Goal: Task Accomplishment & Management: Manage account settings

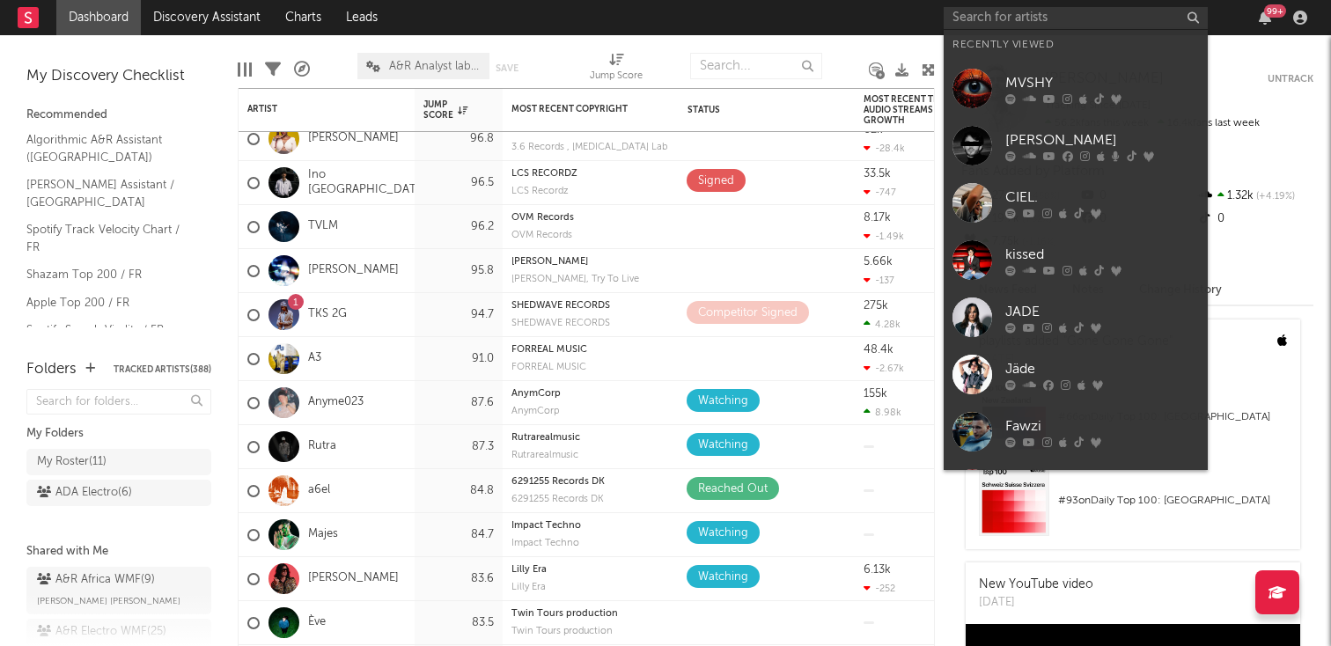
click at [1075, 22] on input "text" at bounding box center [1076, 18] width 264 height 22
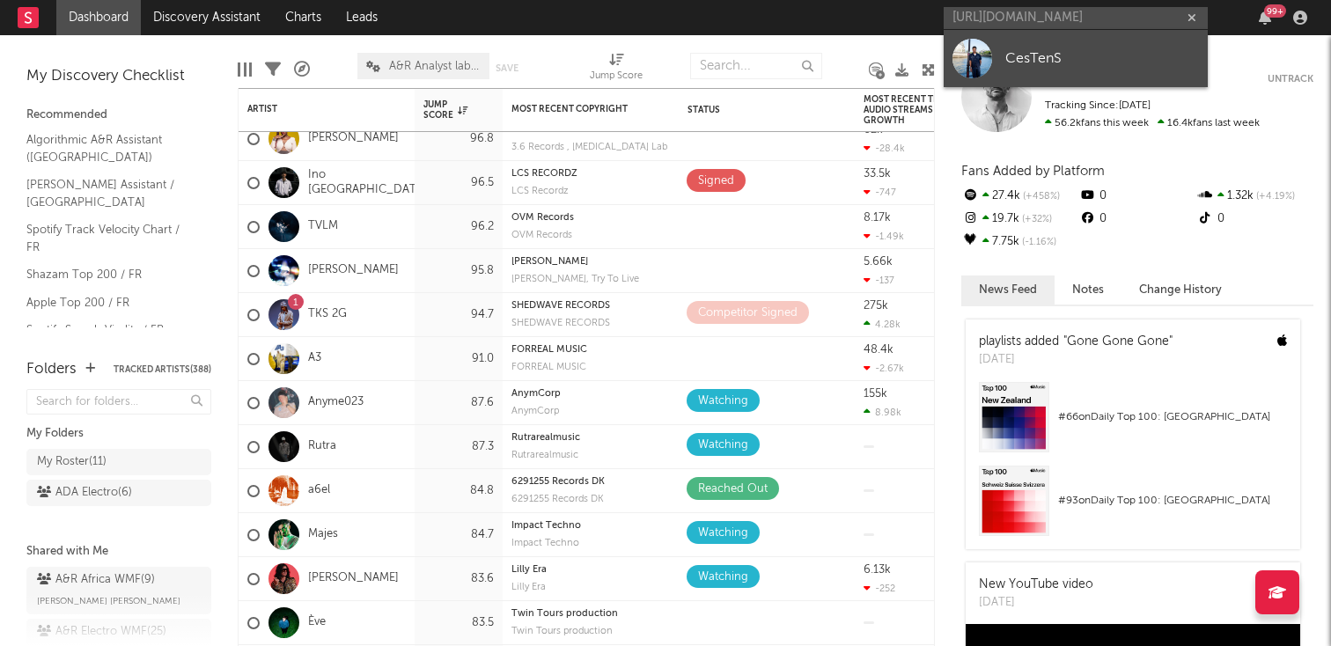
type input "[URL][DOMAIN_NAME]"
click at [1064, 38] on link "CesTenS" at bounding box center [1076, 58] width 264 height 57
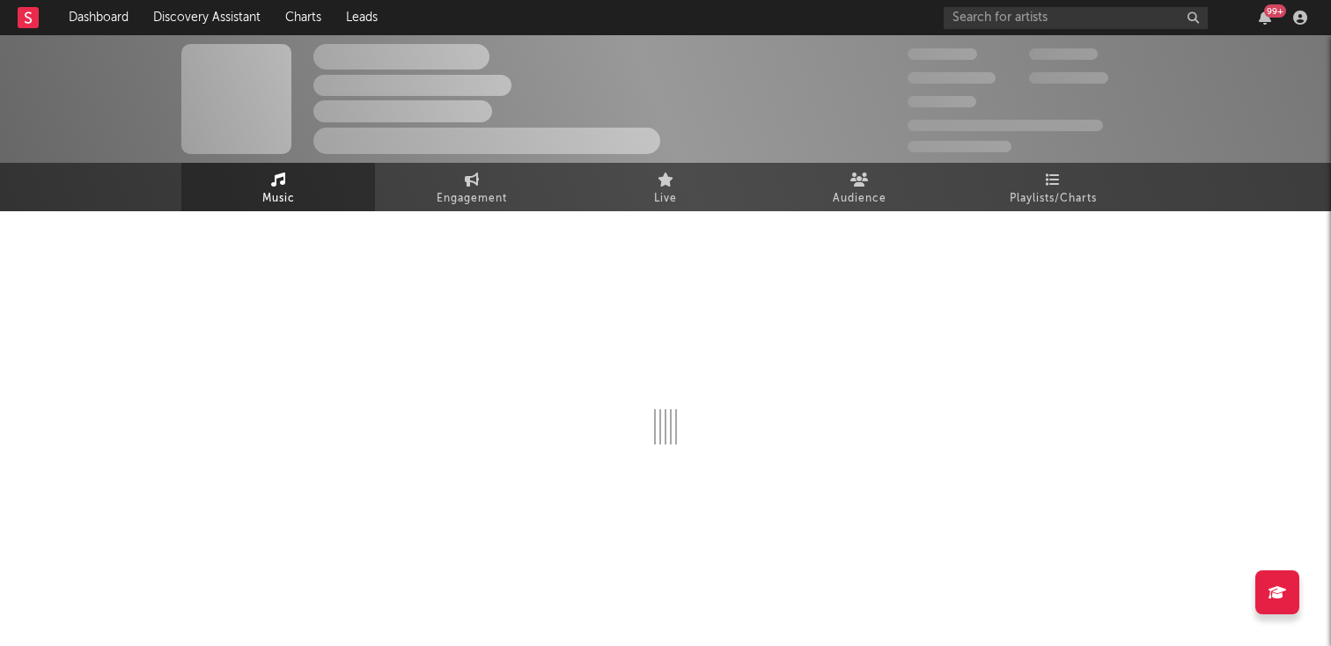
select select "1w"
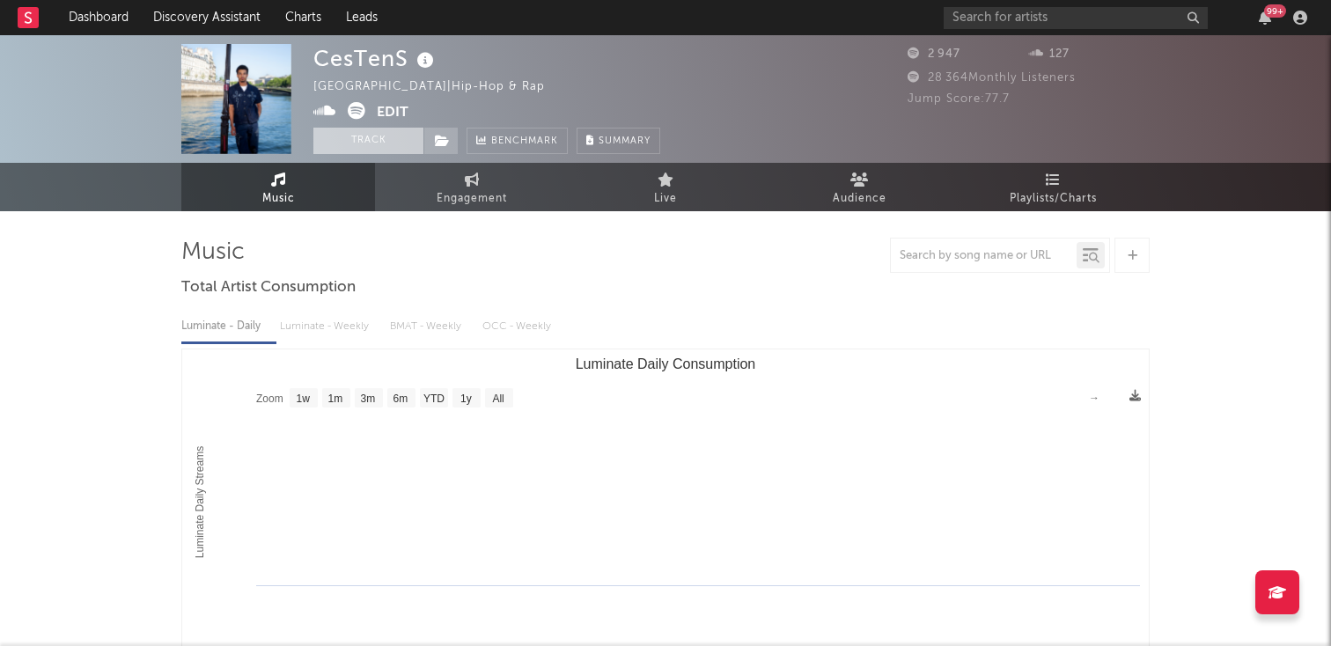
click at [364, 151] on button "Track" at bounding box center [368, 141] width 110 height 26
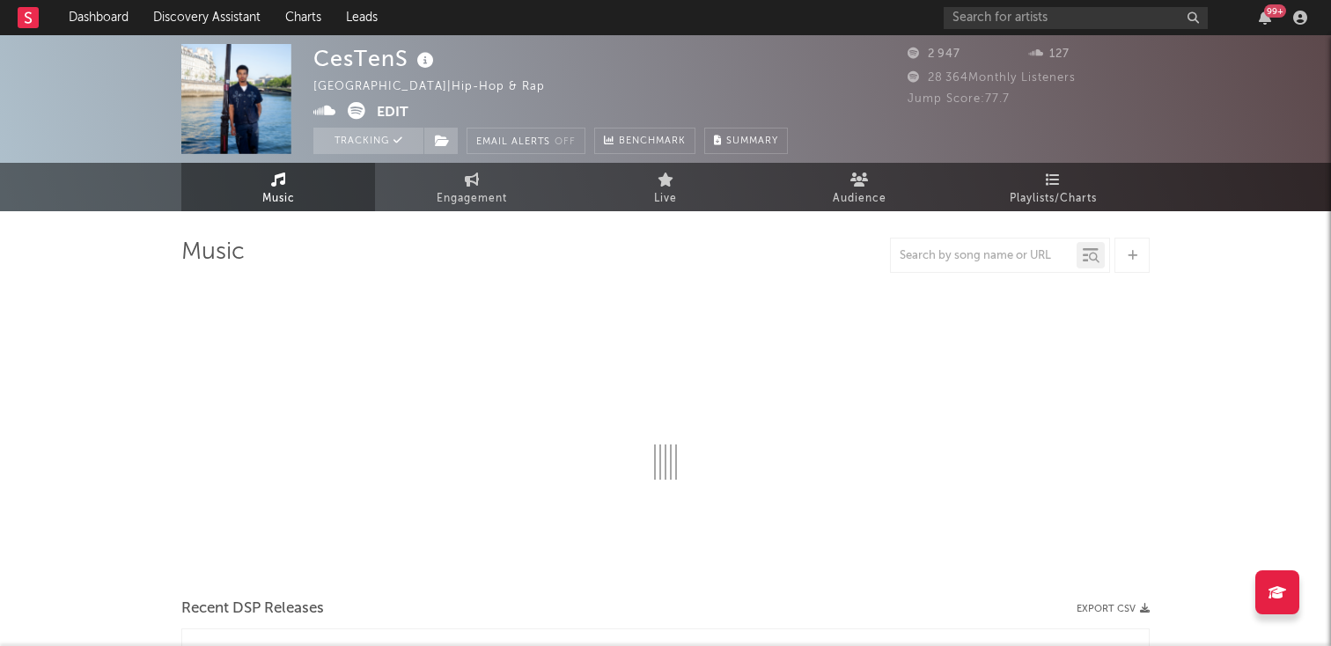
select select "1w"
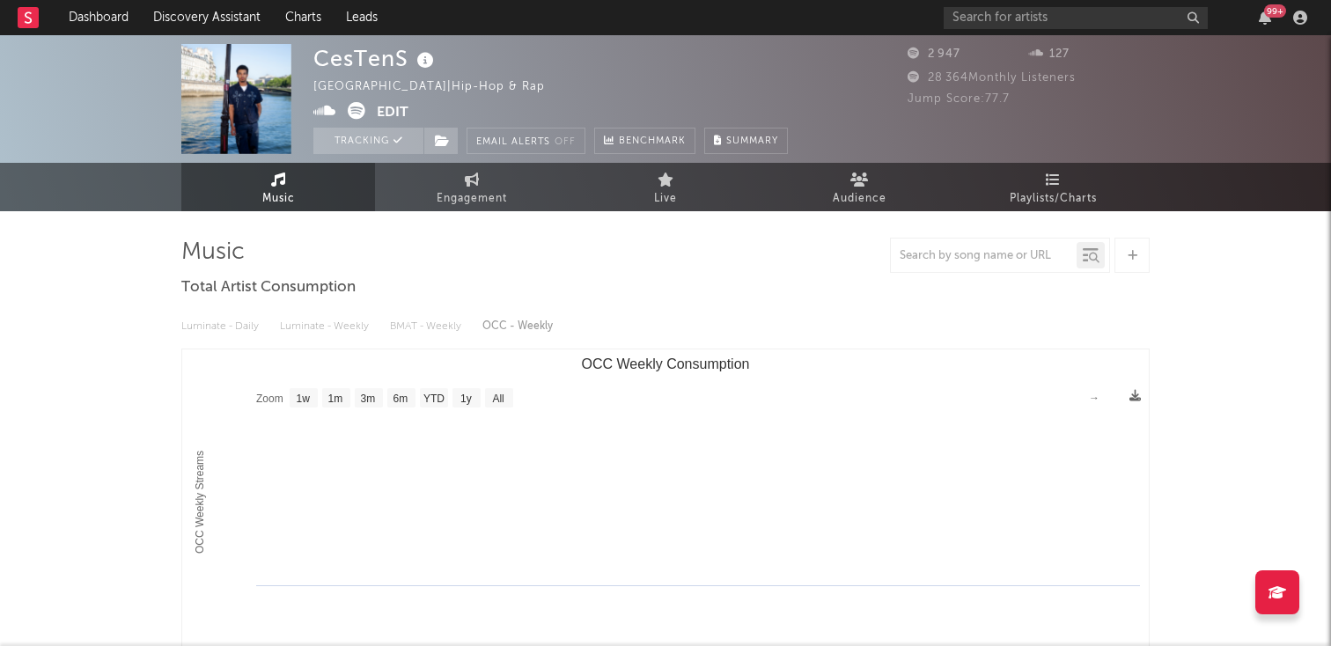
click at [397, 119] on button "Edit" at bounding box center [393, 113] width 32 height 22
click at [371, 48] on div "CesTenS" at bounding box center [375, 58] width 125 height 29
copy div "CesTenS"
click at [396, 122] on button "Edit" at bounding box center [393, 113] width 32 height 22
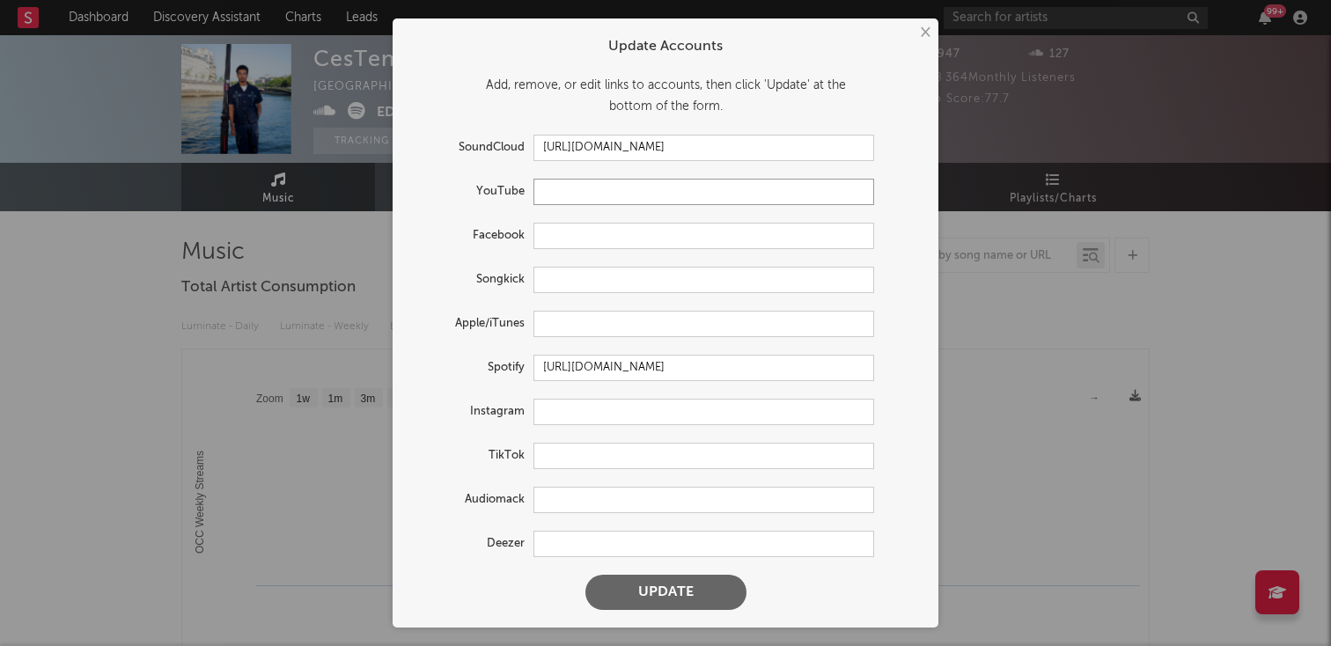
click at [626, 191] on input "text" at bounding box center [703, 192] width 341 height 26
paste input "[URL][DOMAIN_NAME]"
type input "[URL][DOMAIN_NAME]"
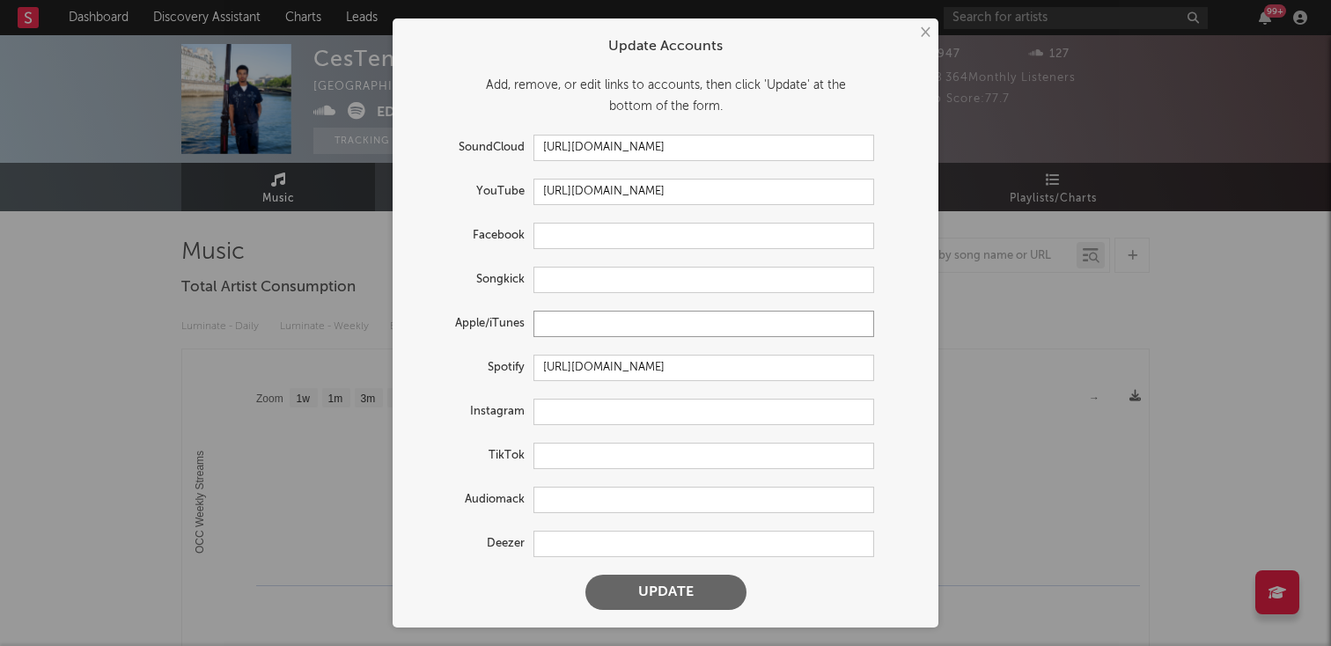
click at [569, 312] on input "text" at bounding box center [703, 324] width 341 height 26
paste input "[URL][DOMAIN_NAME]"
type input "[URL][DOMAIN_NAME]"
click at [589, 419] on input "text" at bounding box center [703, 412] width 341 height 26
paste input "[URL][DOMAIN_NAME]"
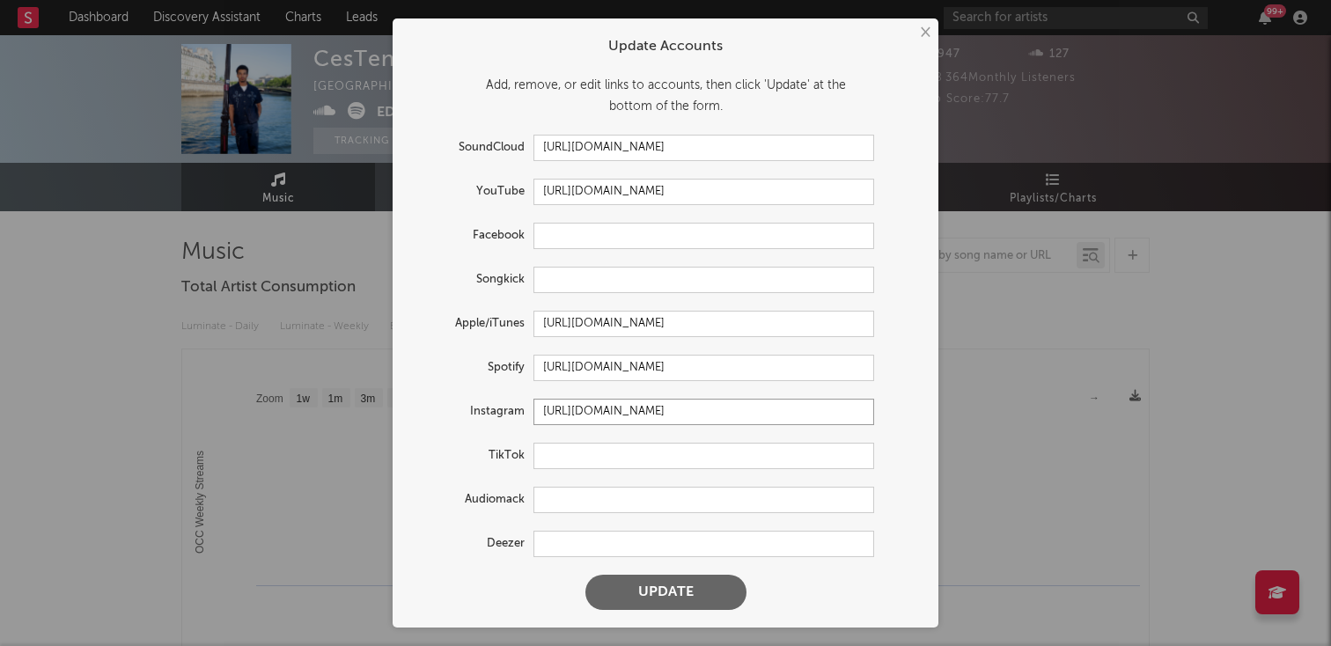
type input "[URL][DOMAIN_NAME]"
click at [573, 467] on input "text" at bounding box center [703, 456] width 341 height 26
paste input "[URL][DOMAIN_NAME]"
type input "[URL][DOMAIN_NAME]"
click at [566, 527] on form "Update Accounts Add, remove, or edit links to accounts, then click 'Update' at …" at bounding box center [665, 323] width 528 height 592
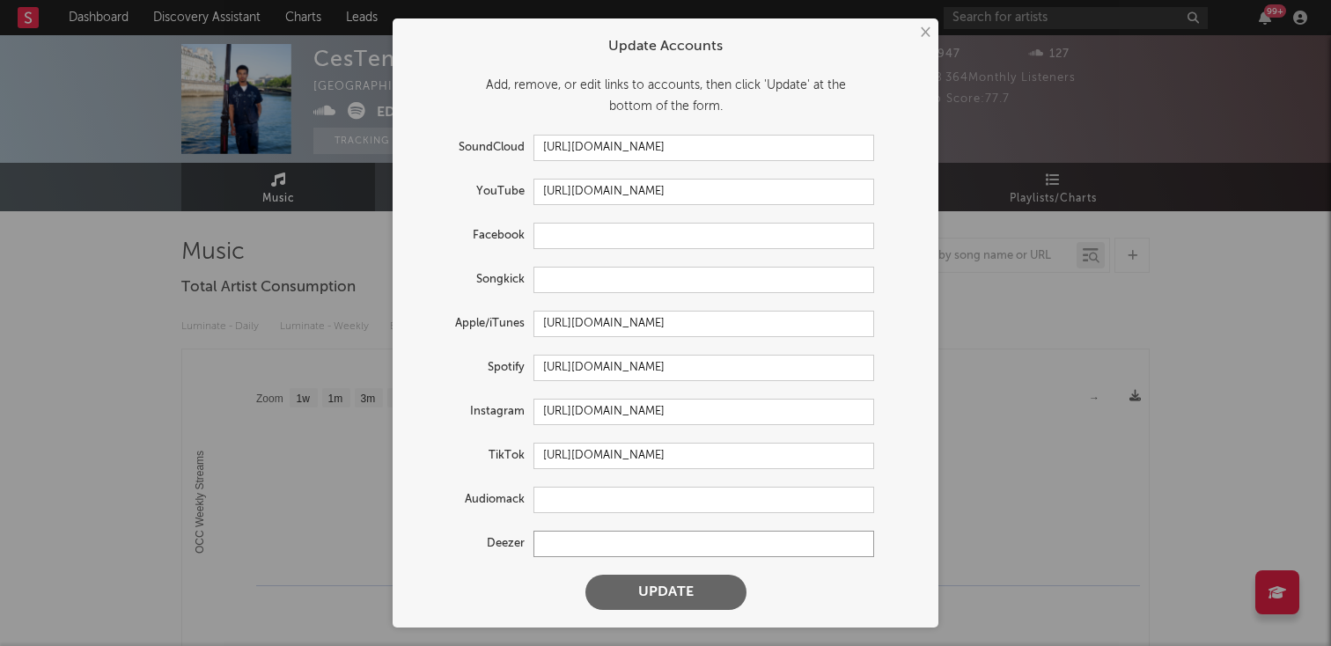
click at [565, 555] on input "text" at bounding box center [703, 544] width 341 height 26
paste input "[URL][DOMAIN_NAME]"
type input "[URL][DOMAIN_NAME]"
click at [616, 568] on form "Update Accounts Add, remove, or edit links to accounts, then click 'Update' at …" at bounding box center [665, 323] width 528 height 592
click at [616, 588] on button "Update" at bounding box center [665, 592] width 161 height 35
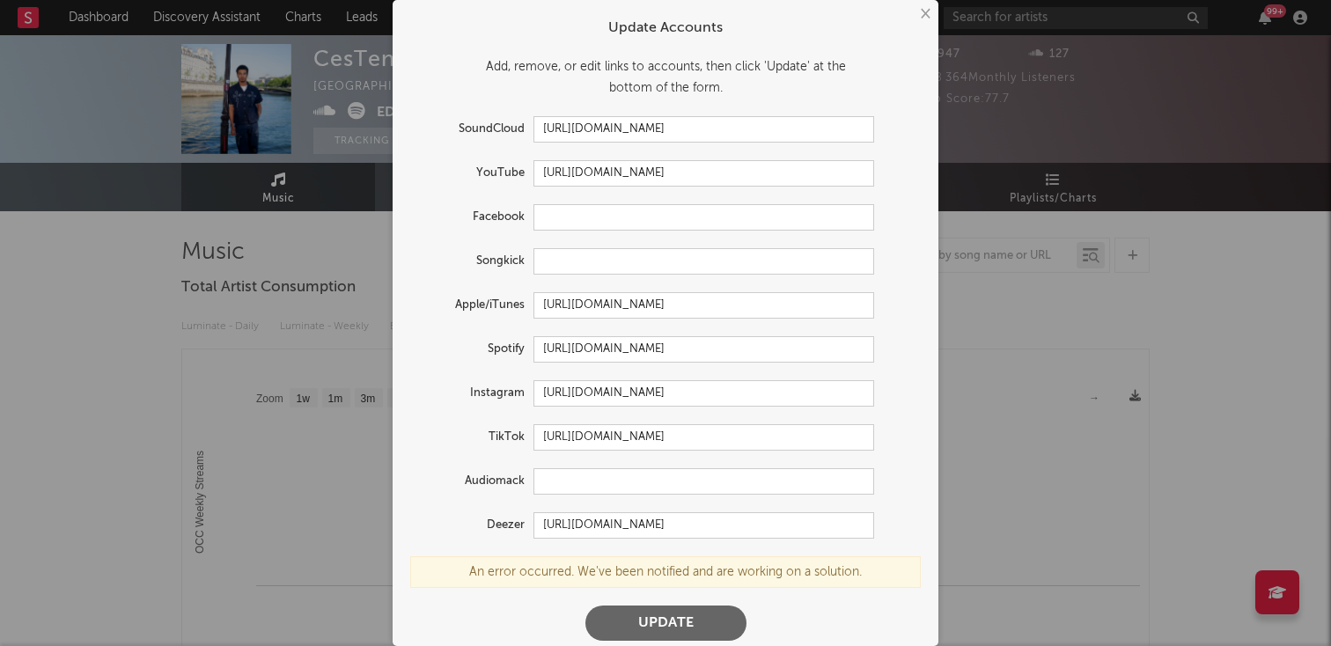
scroll to position [12, 0]
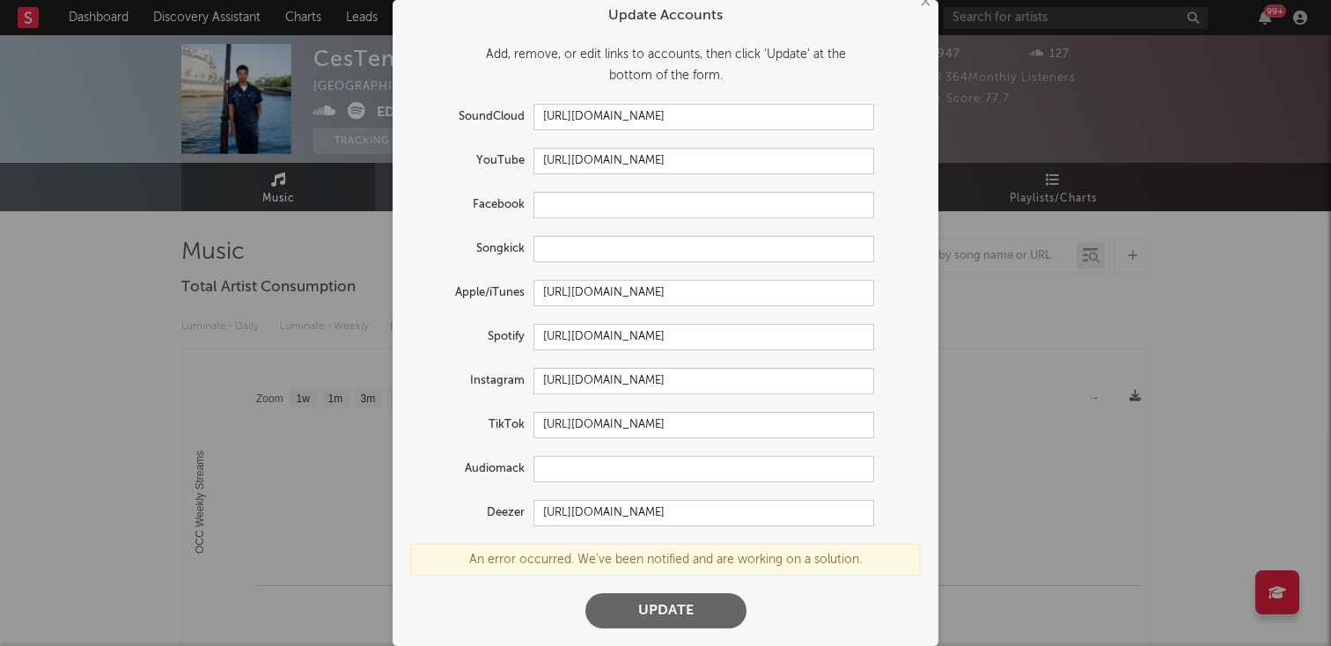
click at [653, 599] on button "Update" at bounding box center [665, 610] width 161 height 35
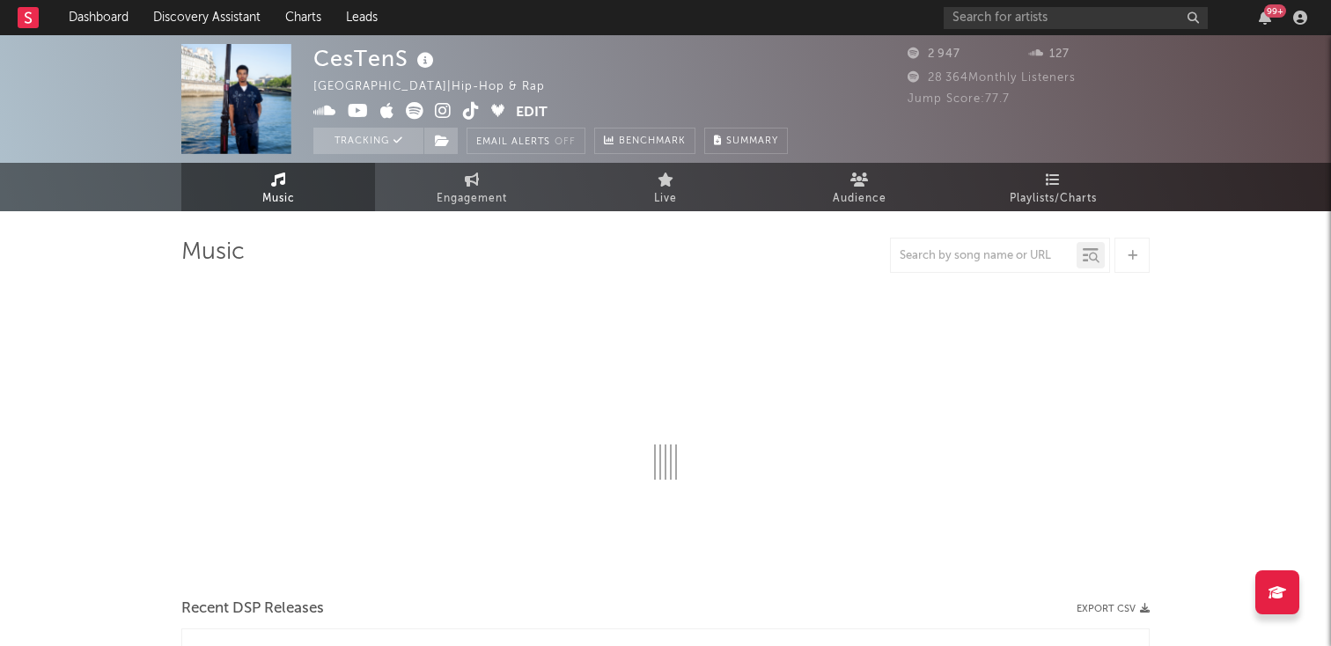
select select "1w"
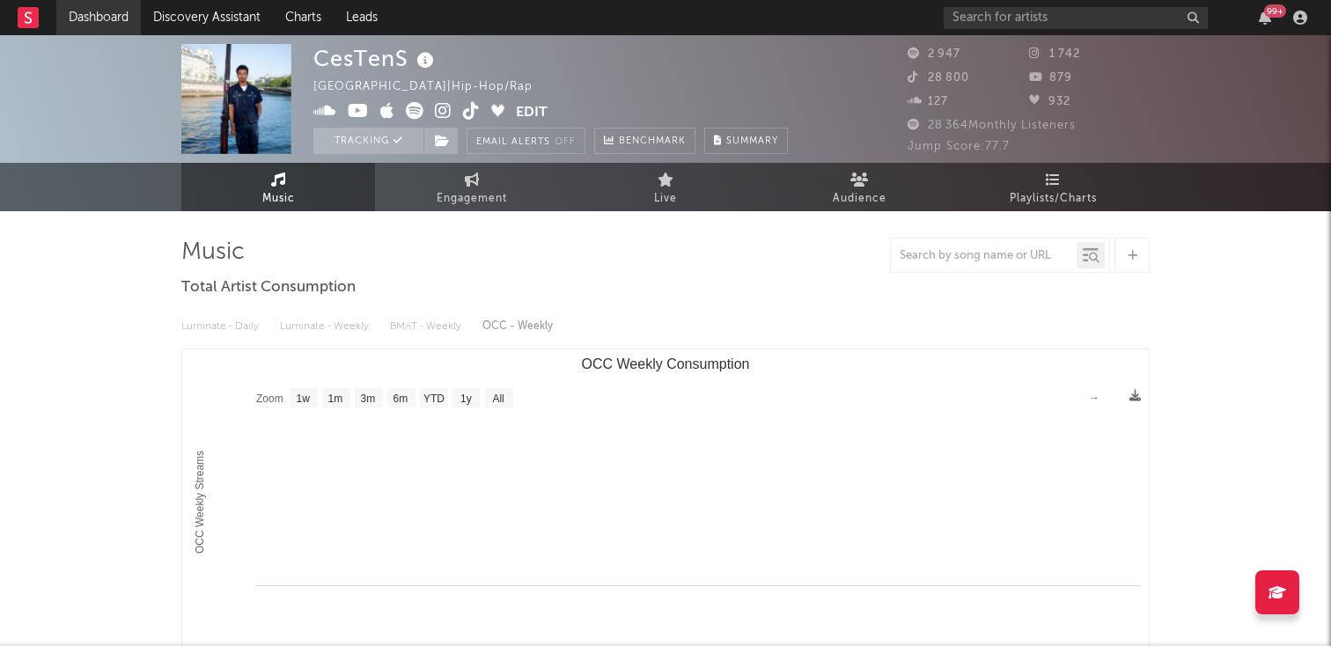
click at [58, 14] on link "Dashboard" at bounding box center [98, 17] width 85 height 35
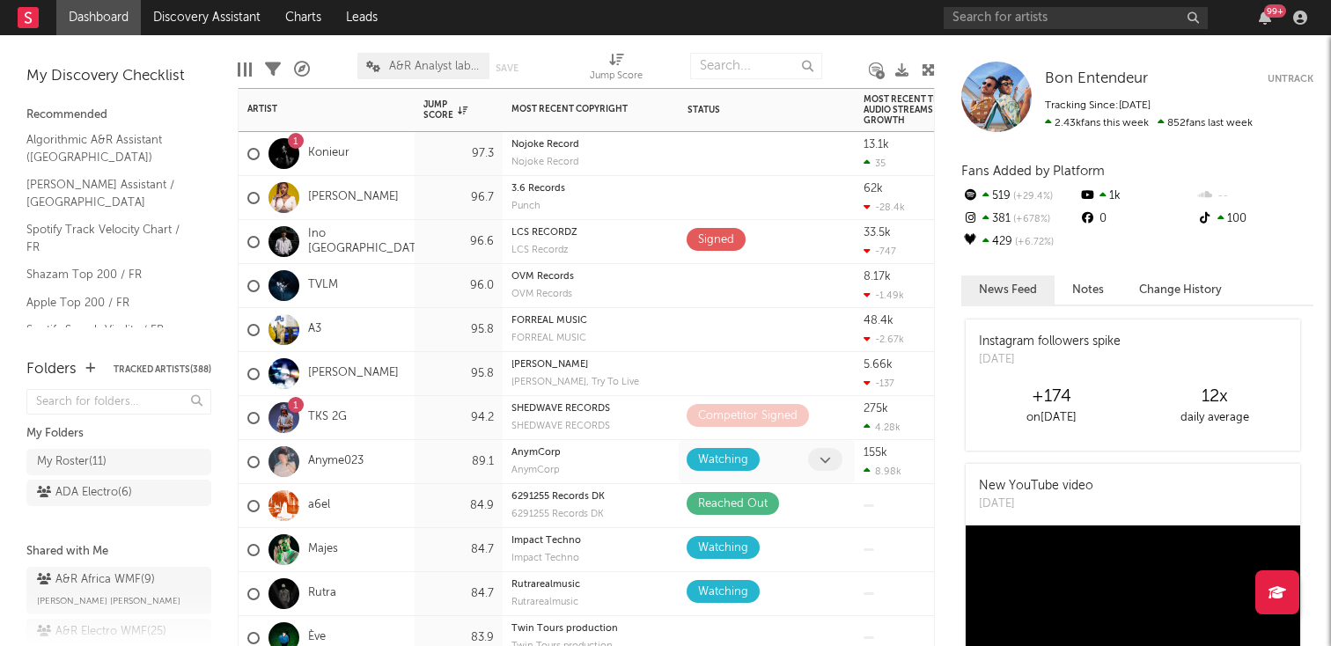
click at [792, 458] on div at bounding box center [786, 461] width 44 height 27
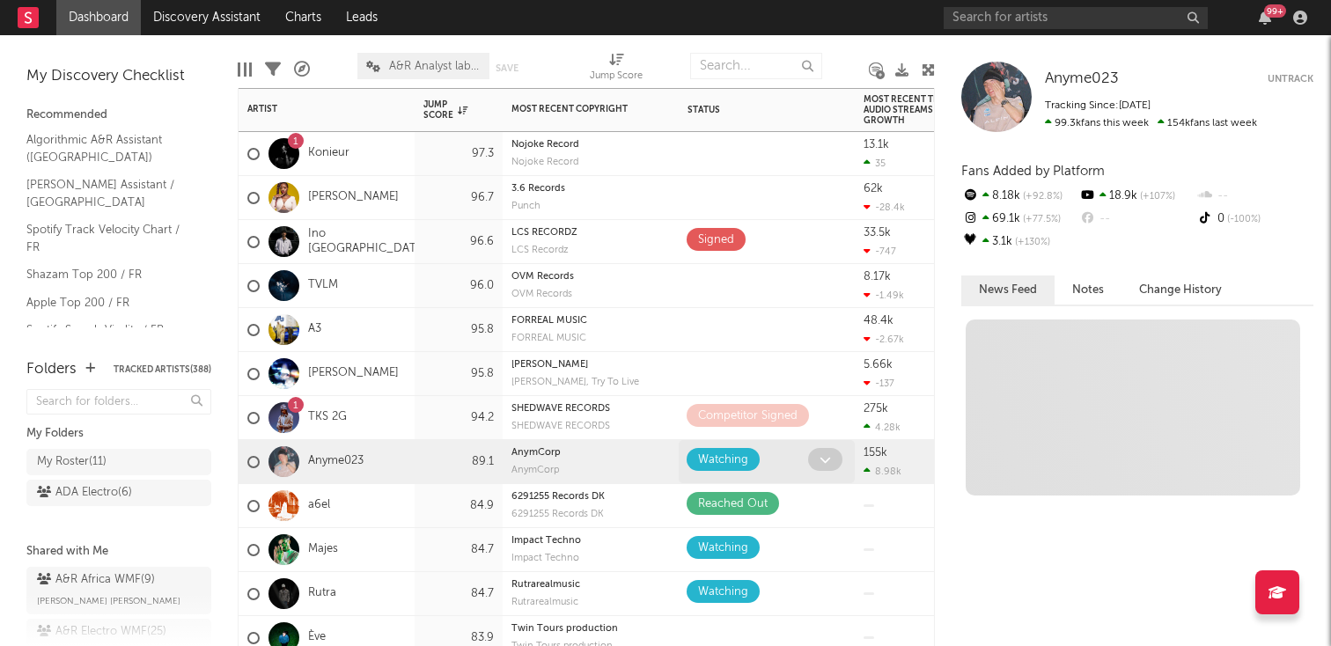
click at [835, 458] on span at bounding box center [825, 459] width 34 height 23
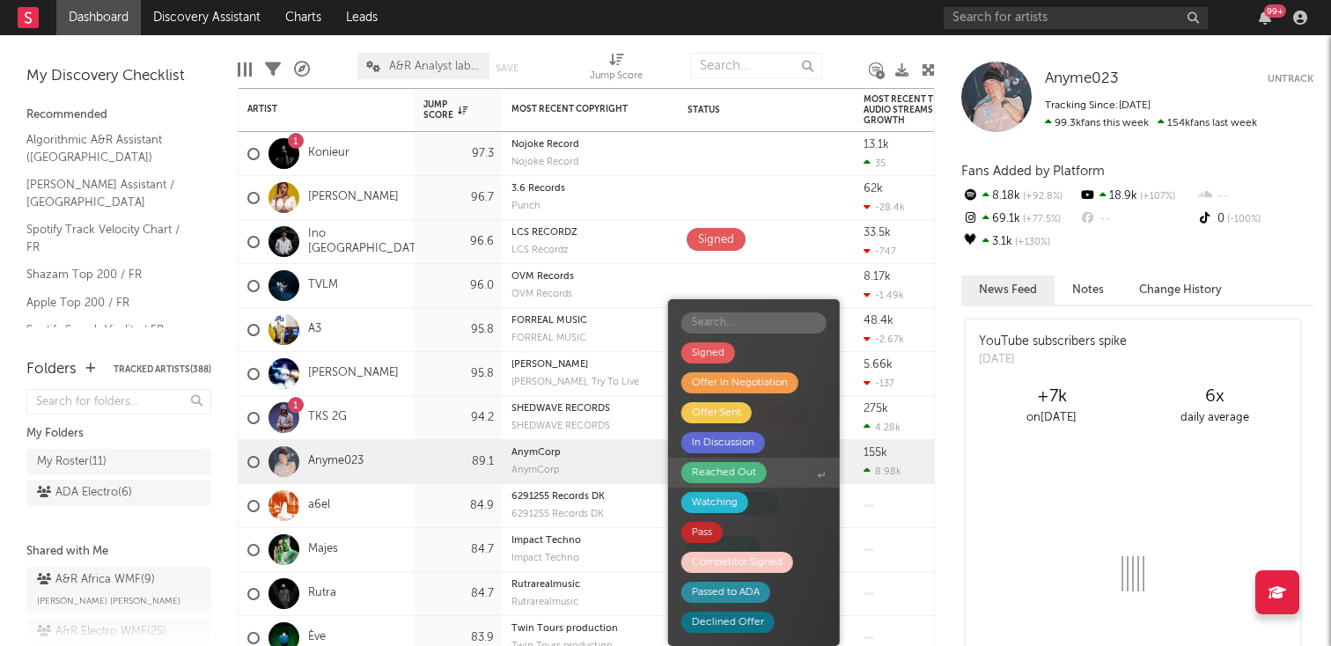
click at [767, 479] on span "Reached Out" at bounding box center [754, 473] width 172 height 30
